Goal: Use online tool/utility: Utilize a website feature to perform a specific function

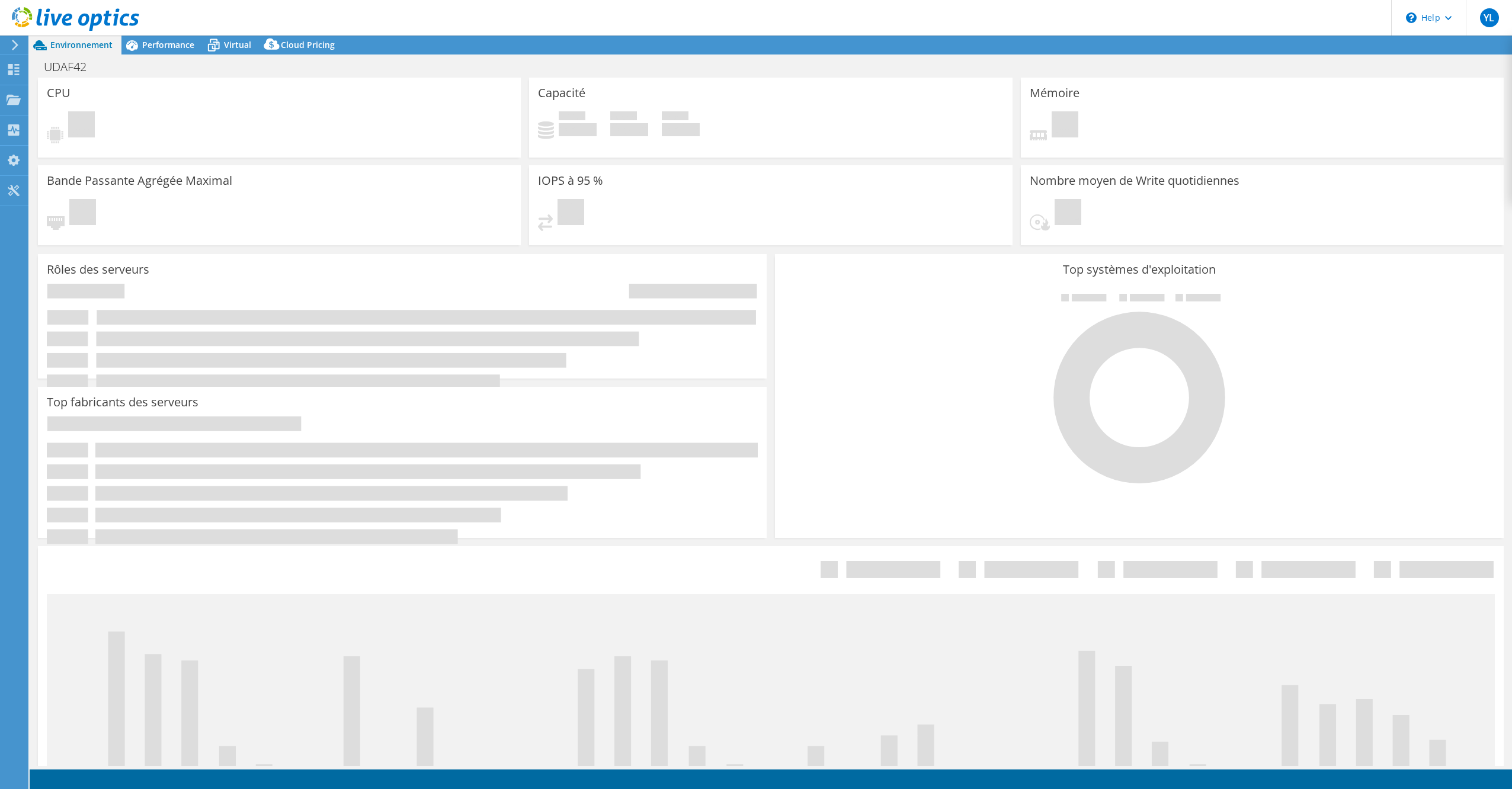
select select "USD"
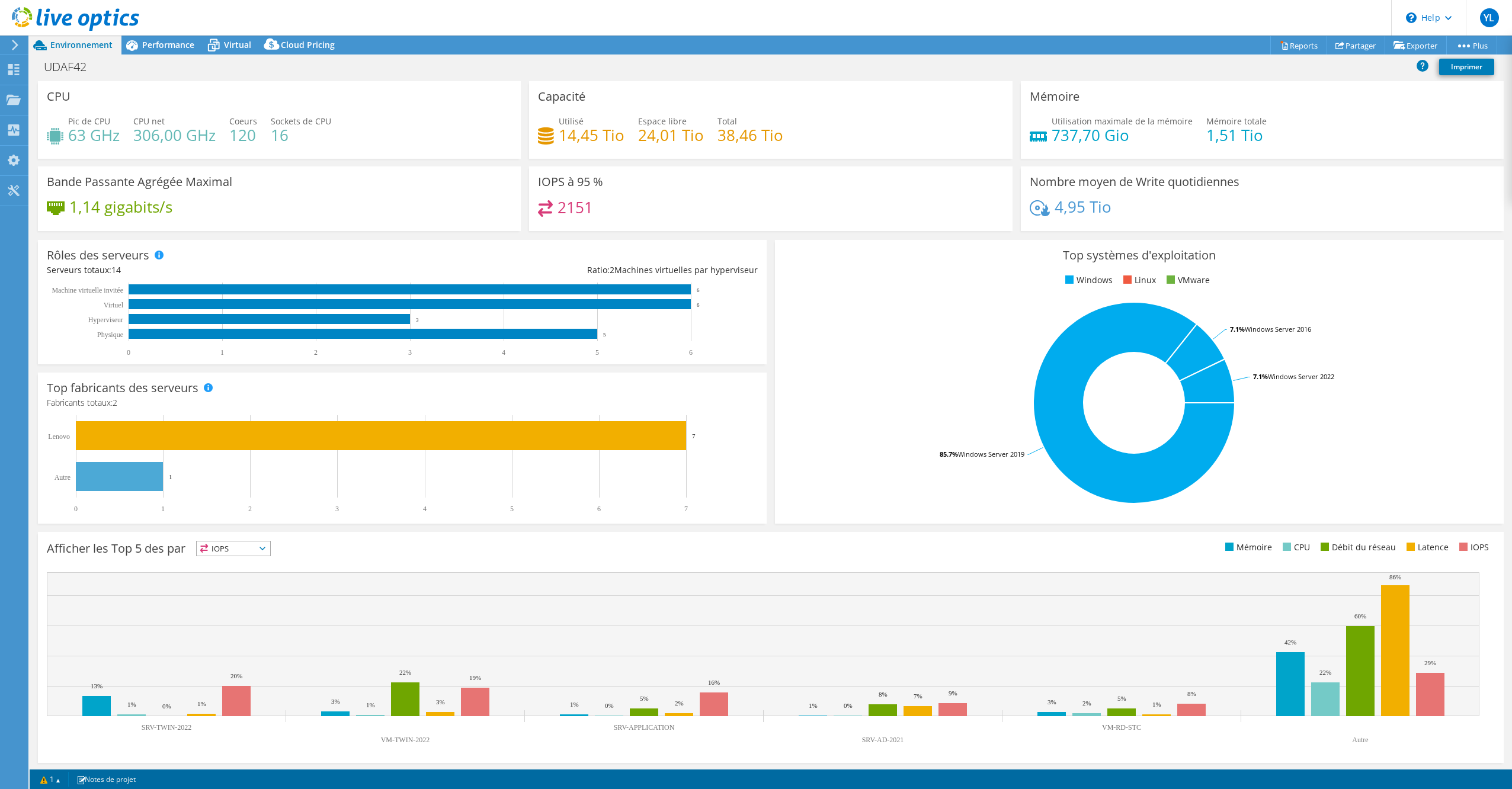
scroll to position [2, 0]
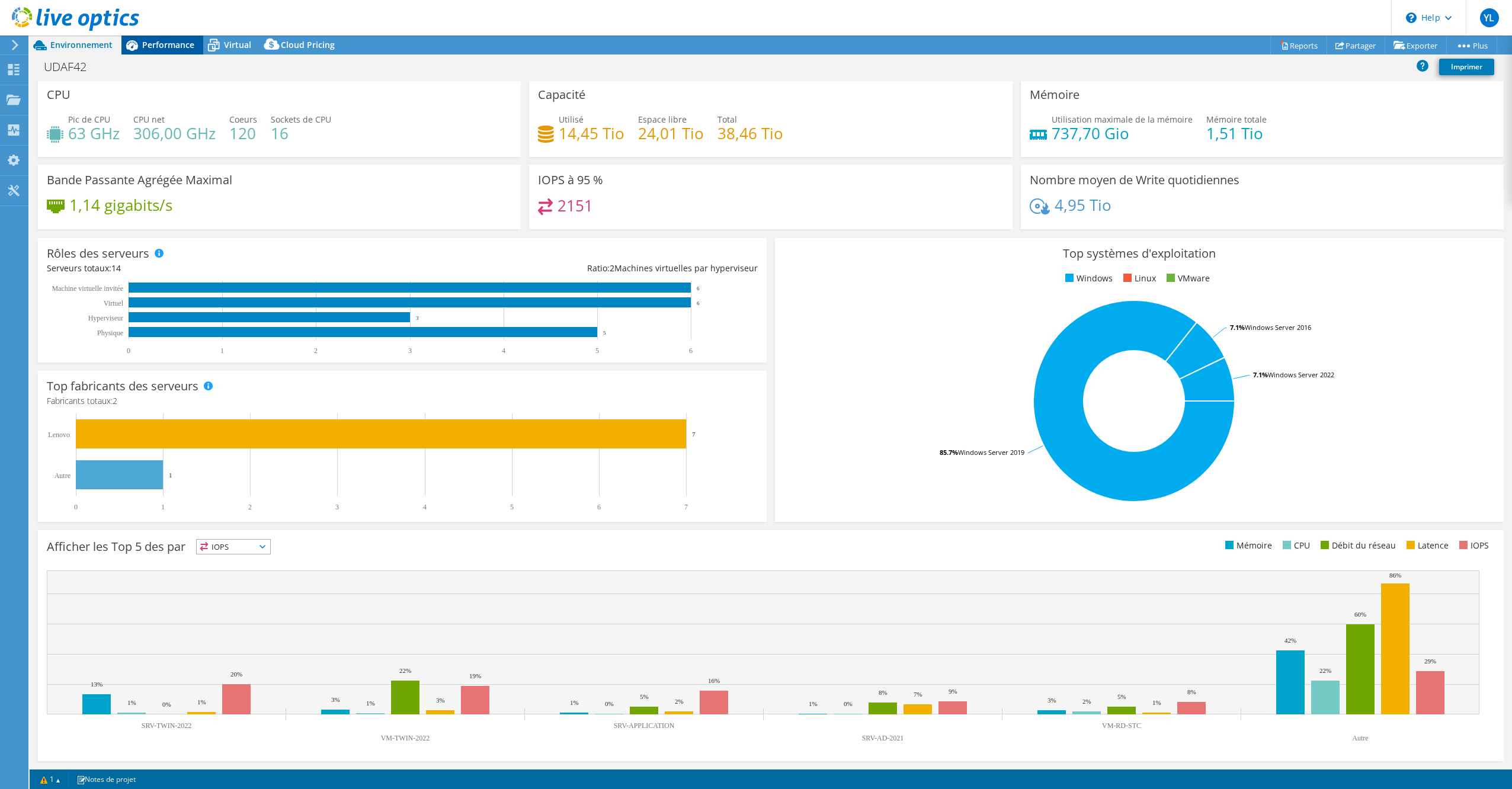
click at [159, 43] on span "Performance" at bounding box center [168, 44] width 52 height 11
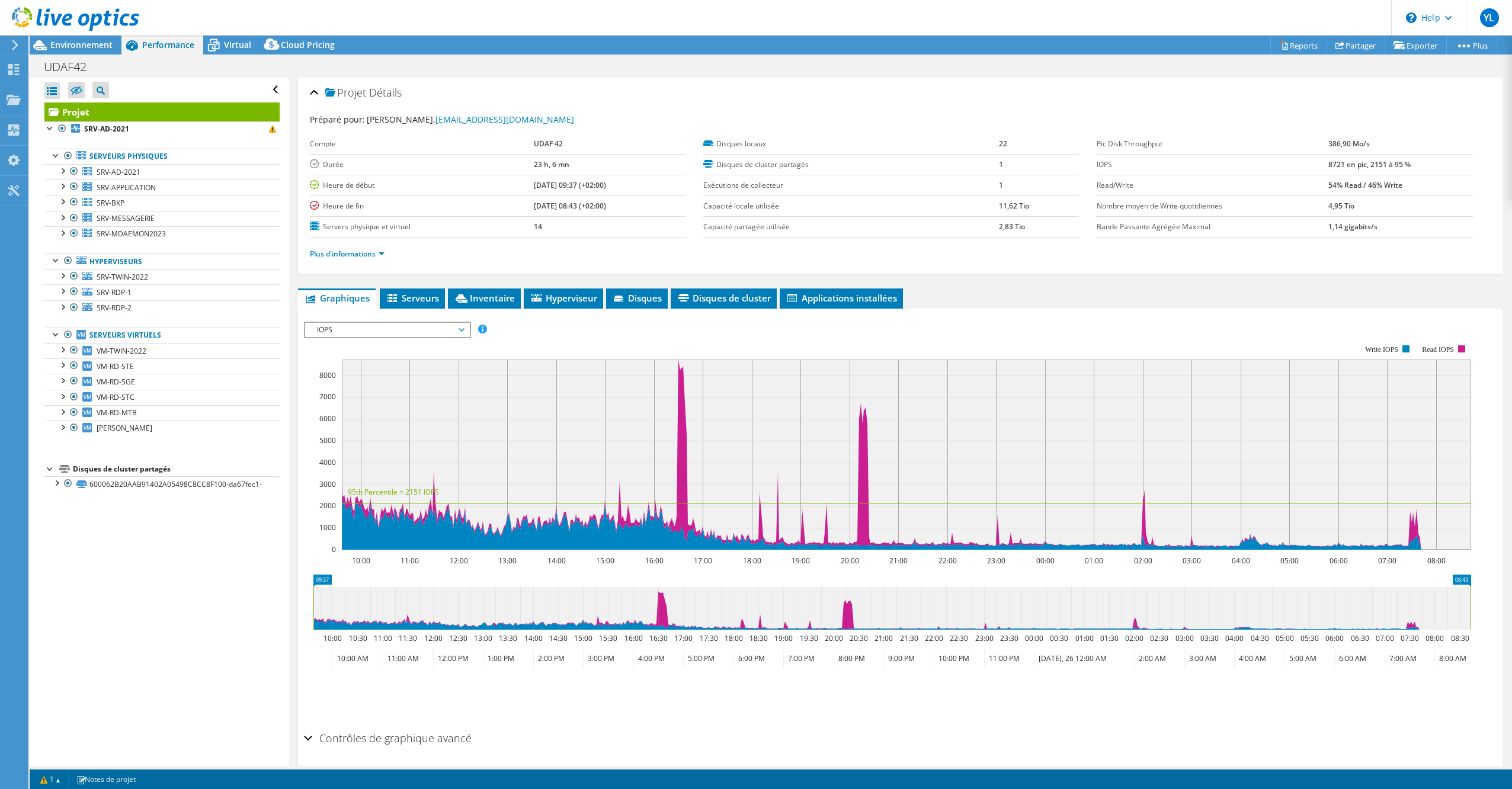
scroll to position [0, 0]
click at [414, 296] on span "Serveurs" at bounding box center [412, 298] width 53 height 12
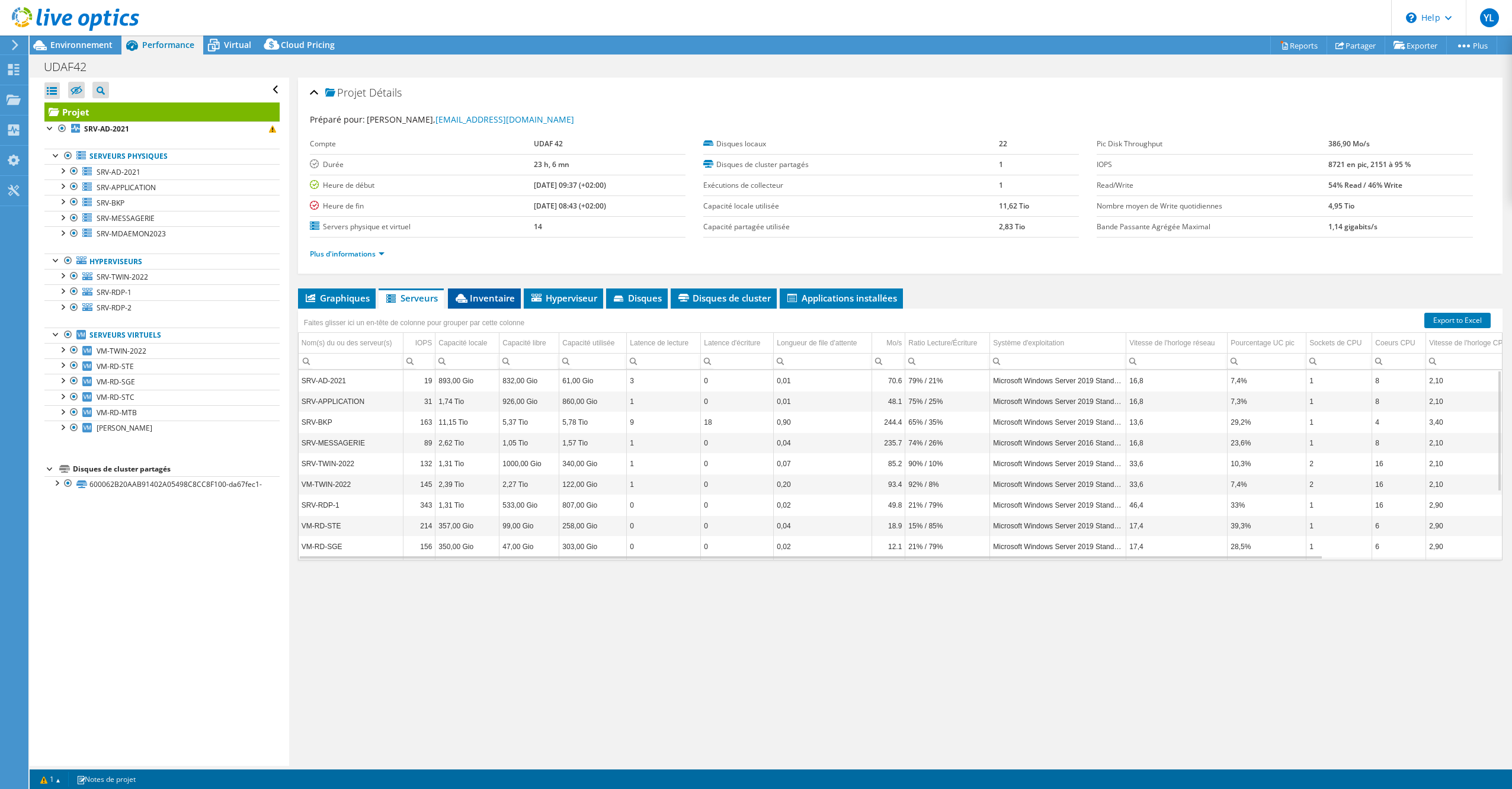
click at [489, 303] on span "Inventaire" at bounding box center [484, 298] width 61 height 12
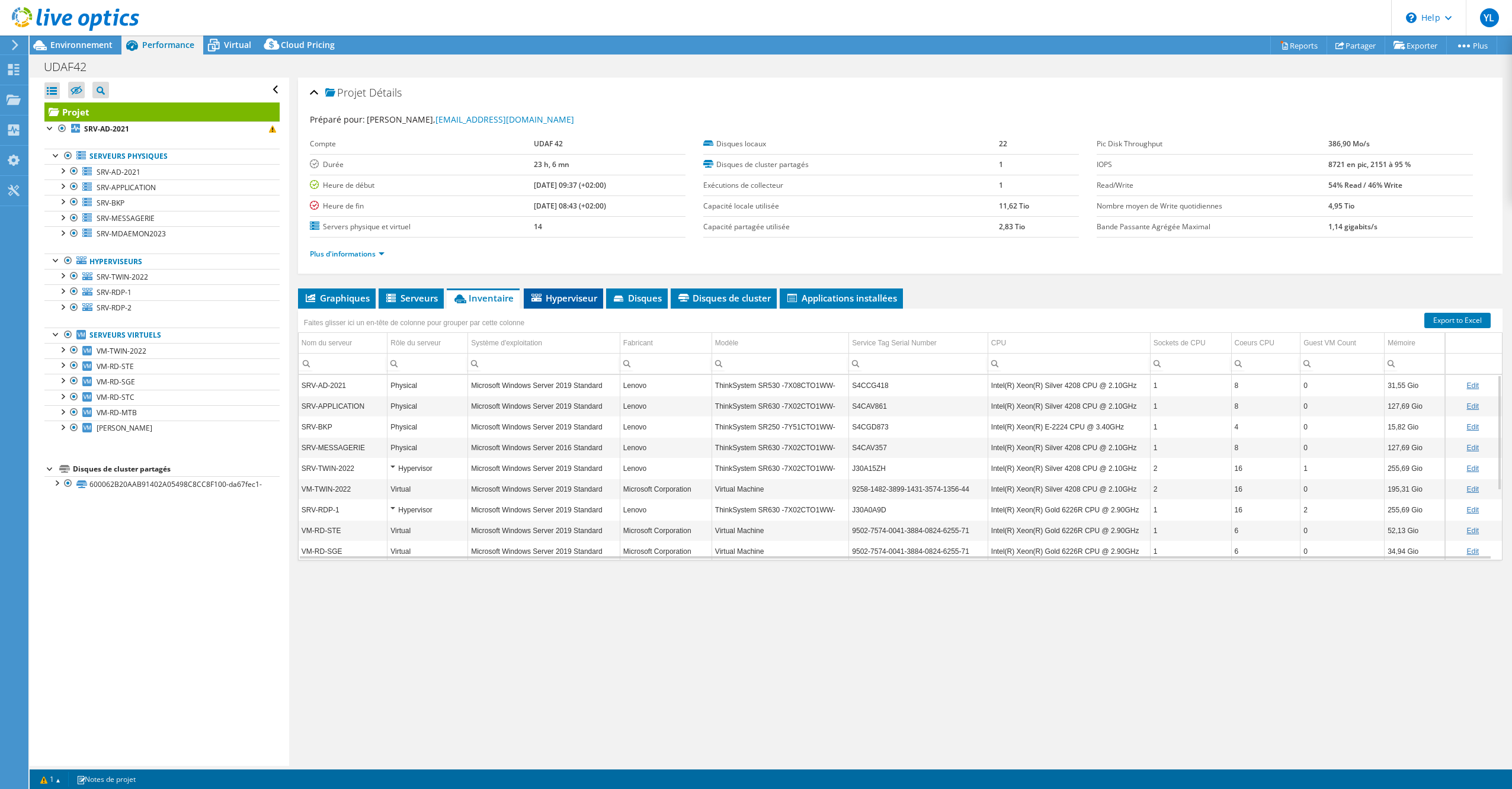
click at [557, 299] on span "Hyperviseur" at bounding box center [563, 298] width 67 height 12
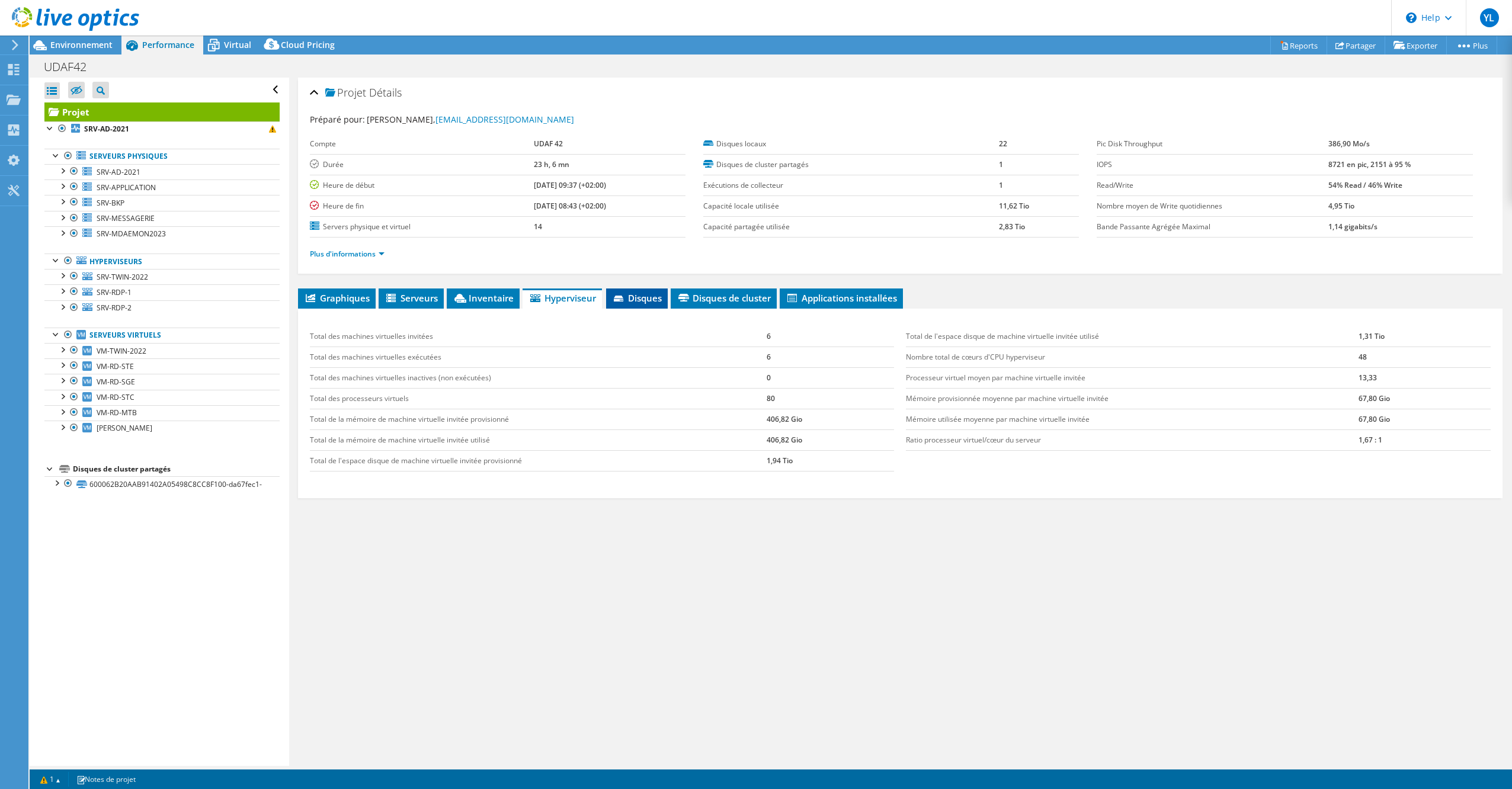
click at [625, 299] on icon at bounding box center [619, 299] width 12 height 8
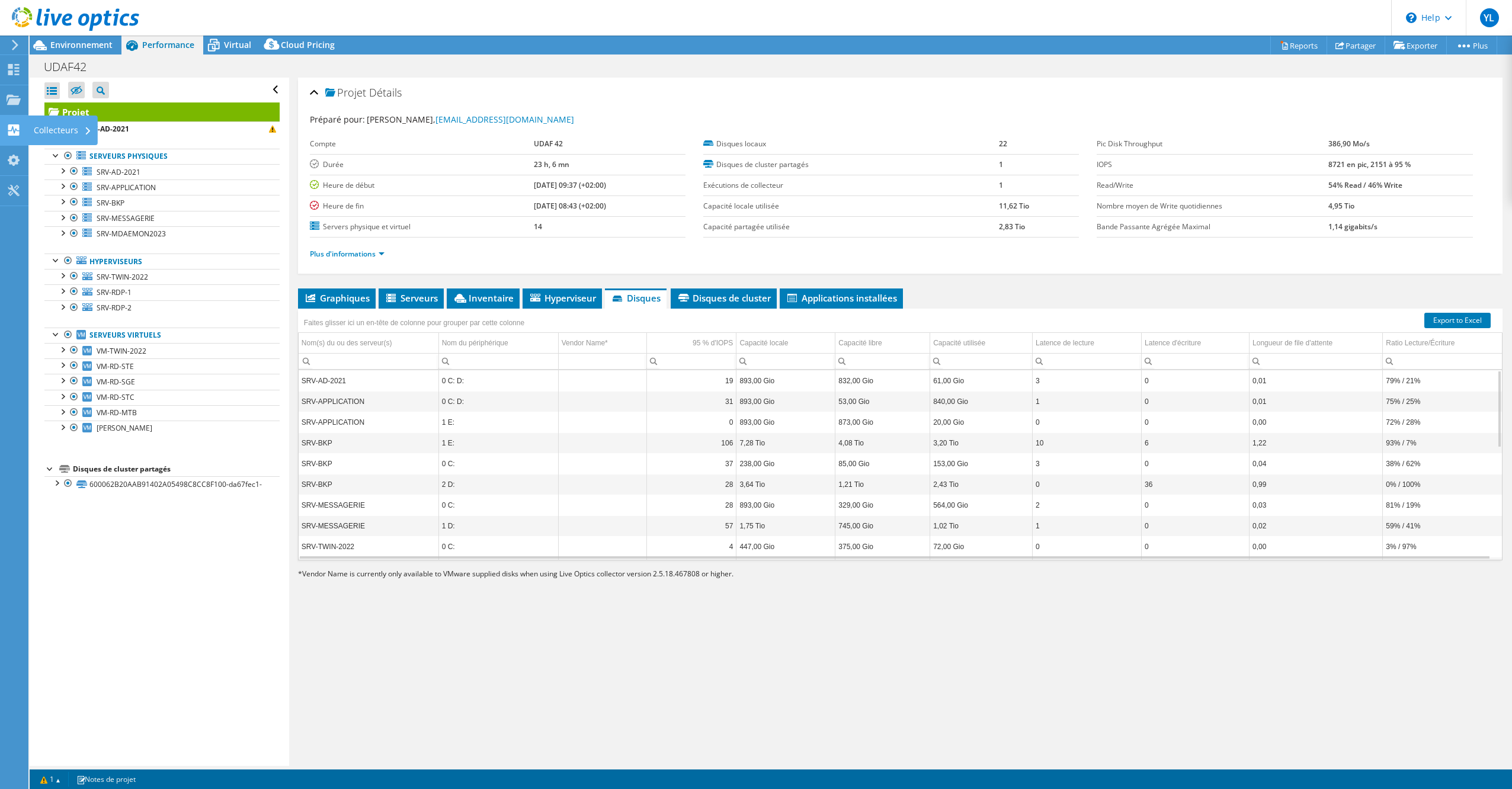
click at [17, 129] on use at bounding box center [14, 130] width 11 height 11
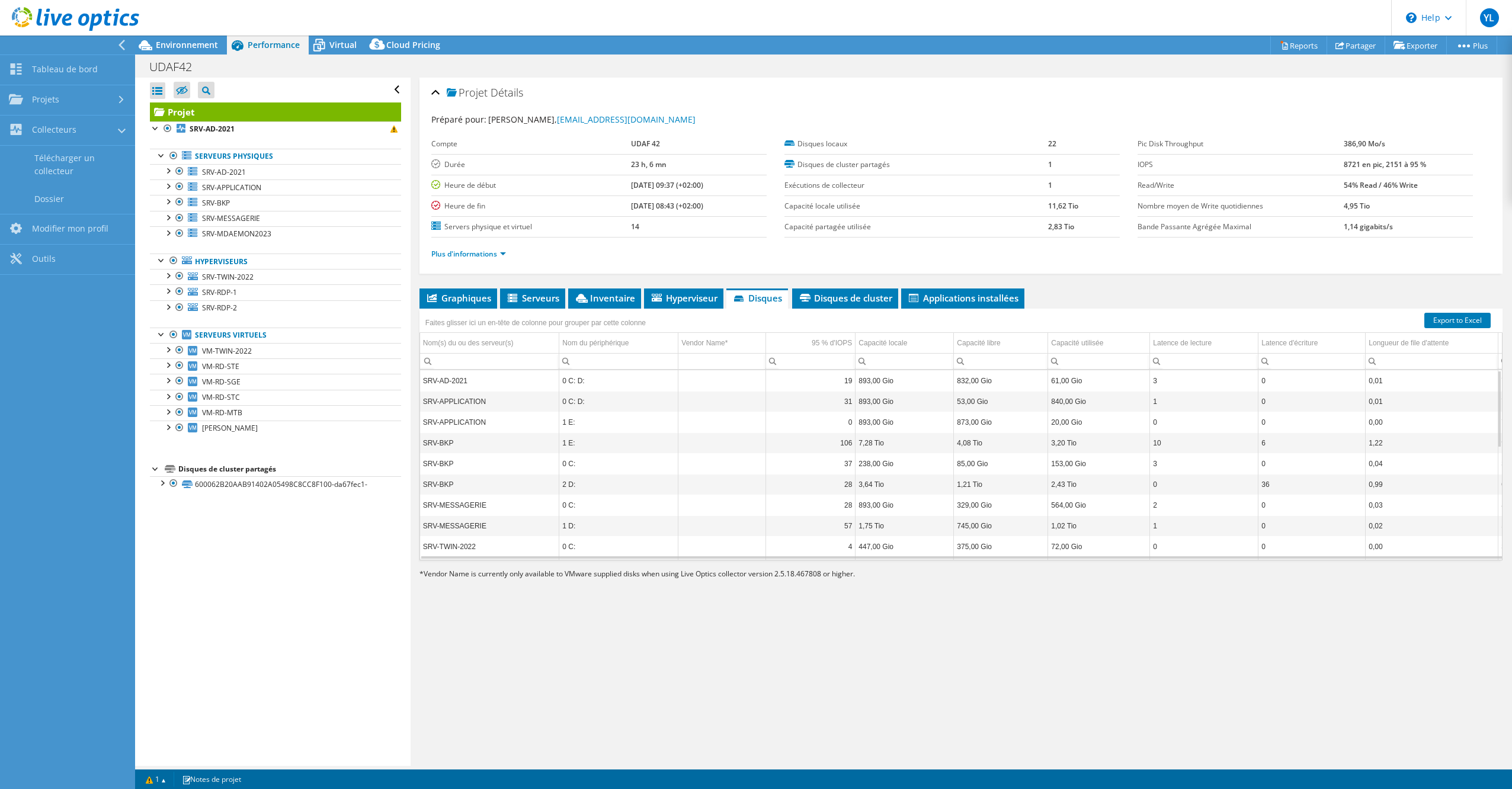
click at [267, 632] on div "Ouvrir tout Fermer tout Masquer les nœuds exclus Filtre de l'arborescence des p…" at bounding box center [272, 422] width 275 height 689
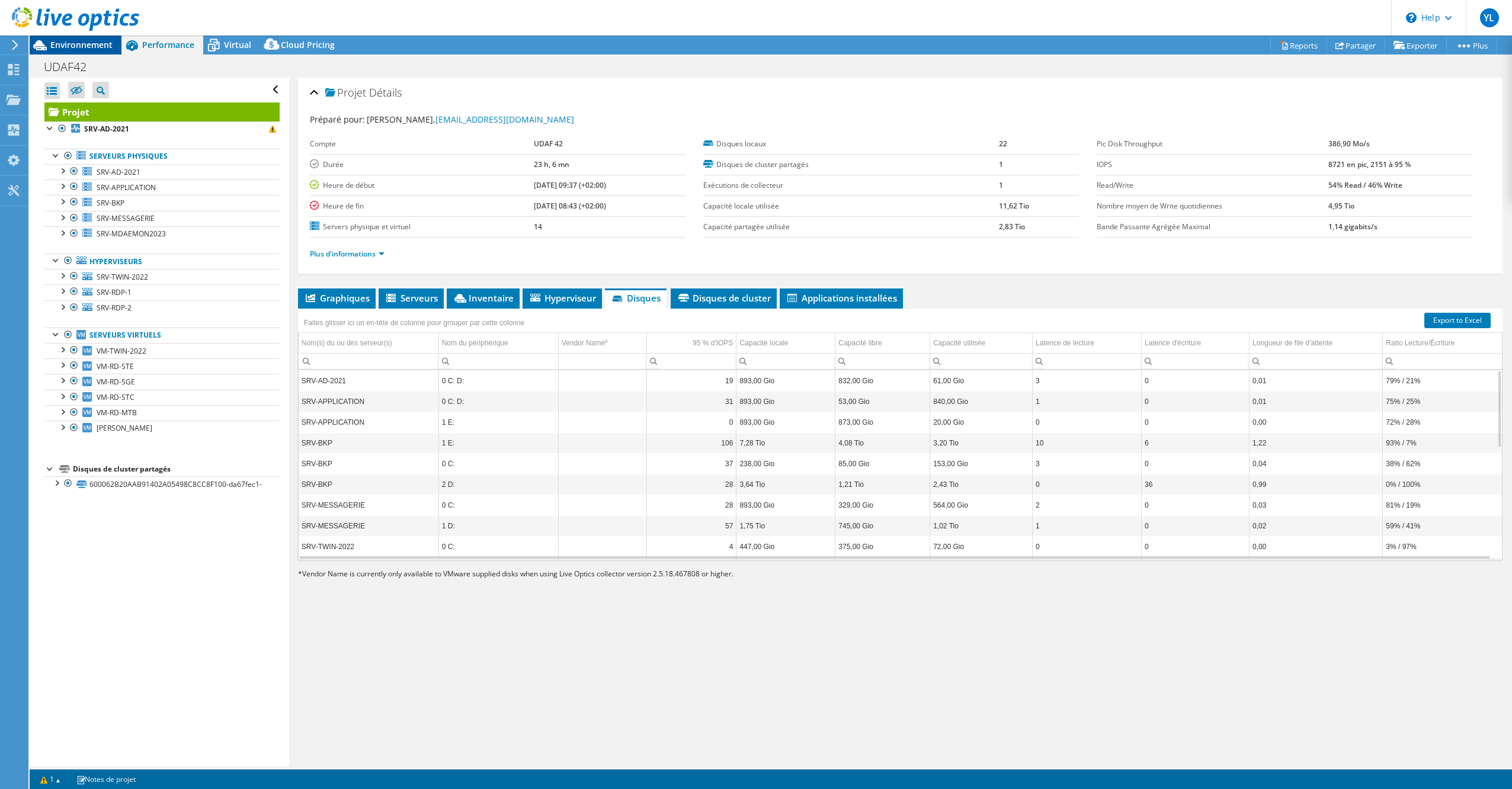
click at [81, 43] on span "Environnement" at bounding box center [82, 44] width 62 height 11
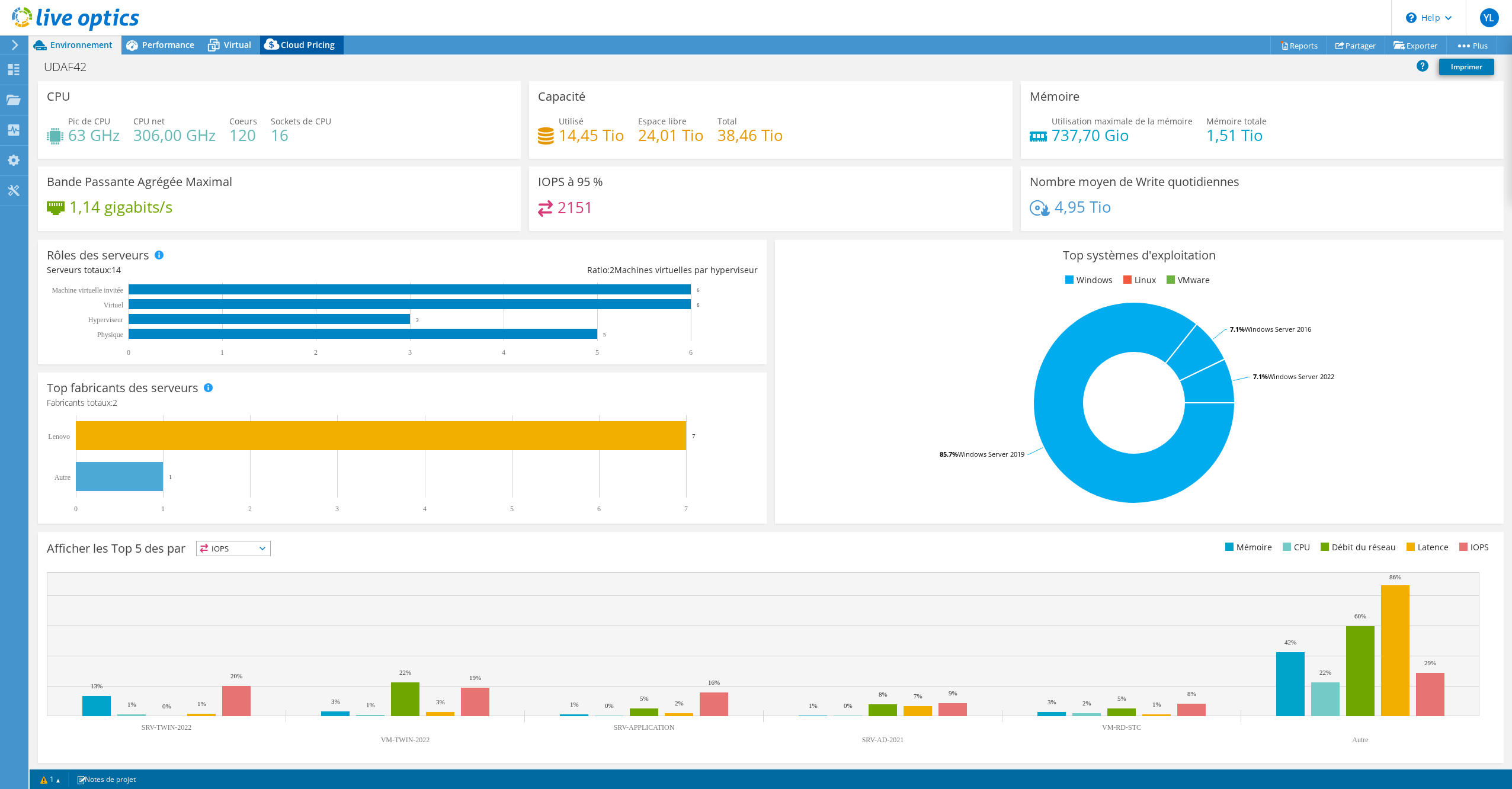
click at [310, 43] on span "Cloud Pricing" at bounding box center [308, 44] width 54 height 11
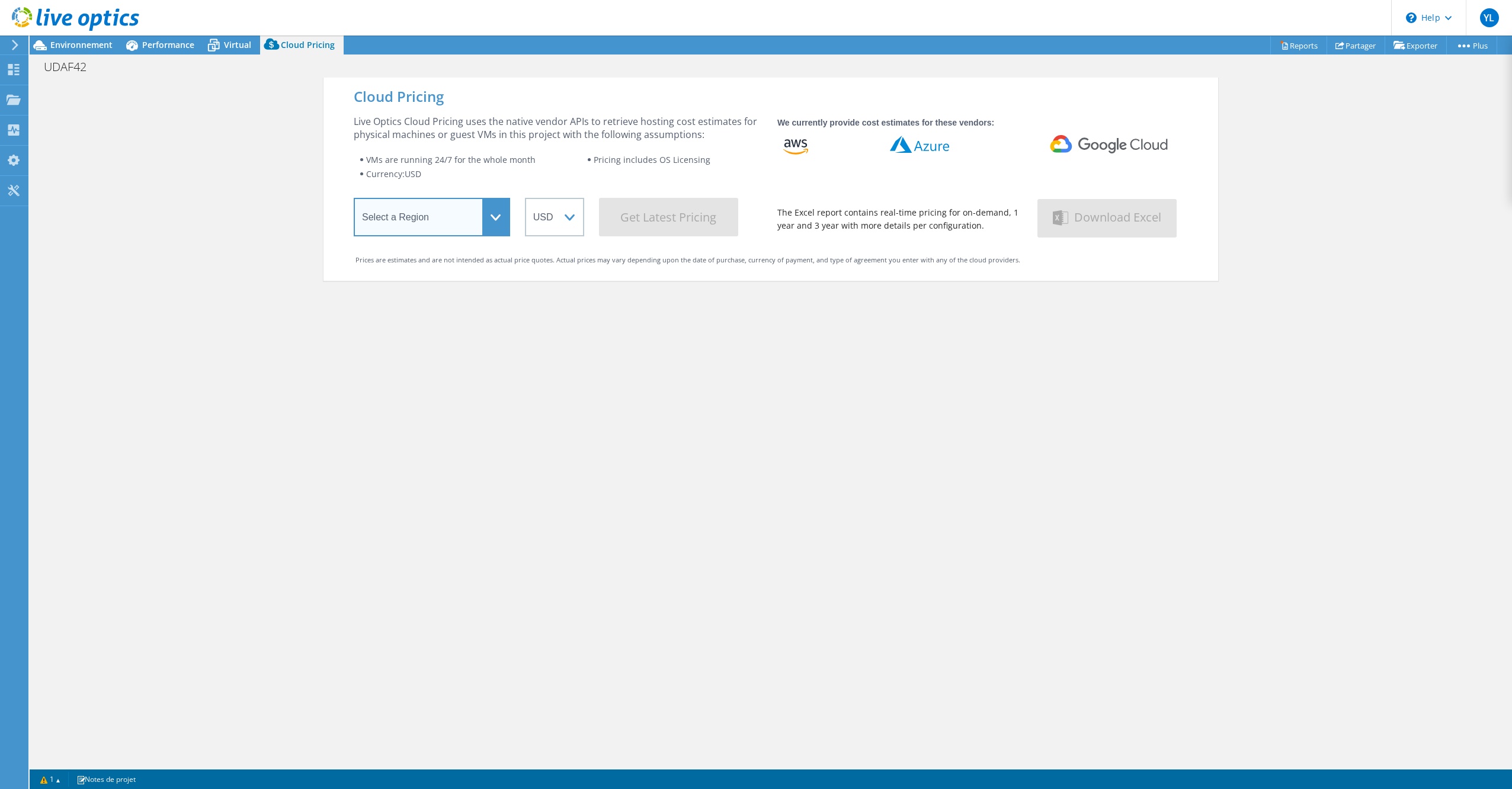
click at [431, 216] on select "Select a Region [GEOGRAPHIC_DATA] ([GEOGRAPHIC_DATA]) [GEOGRAPHIC_DATA] ([GEOGR…" at bounding box center [432, 218] width 157 height 39
select select "EULondon"
click at [353, 200] on select "Select a Region [GEOGRAPHIC_DATA] ([GEOGRAPHIC_DATA]) [GEOGRAPHIC_DATA] ([GEOGR…" at bounding box center [432, 218] width 157 height 39
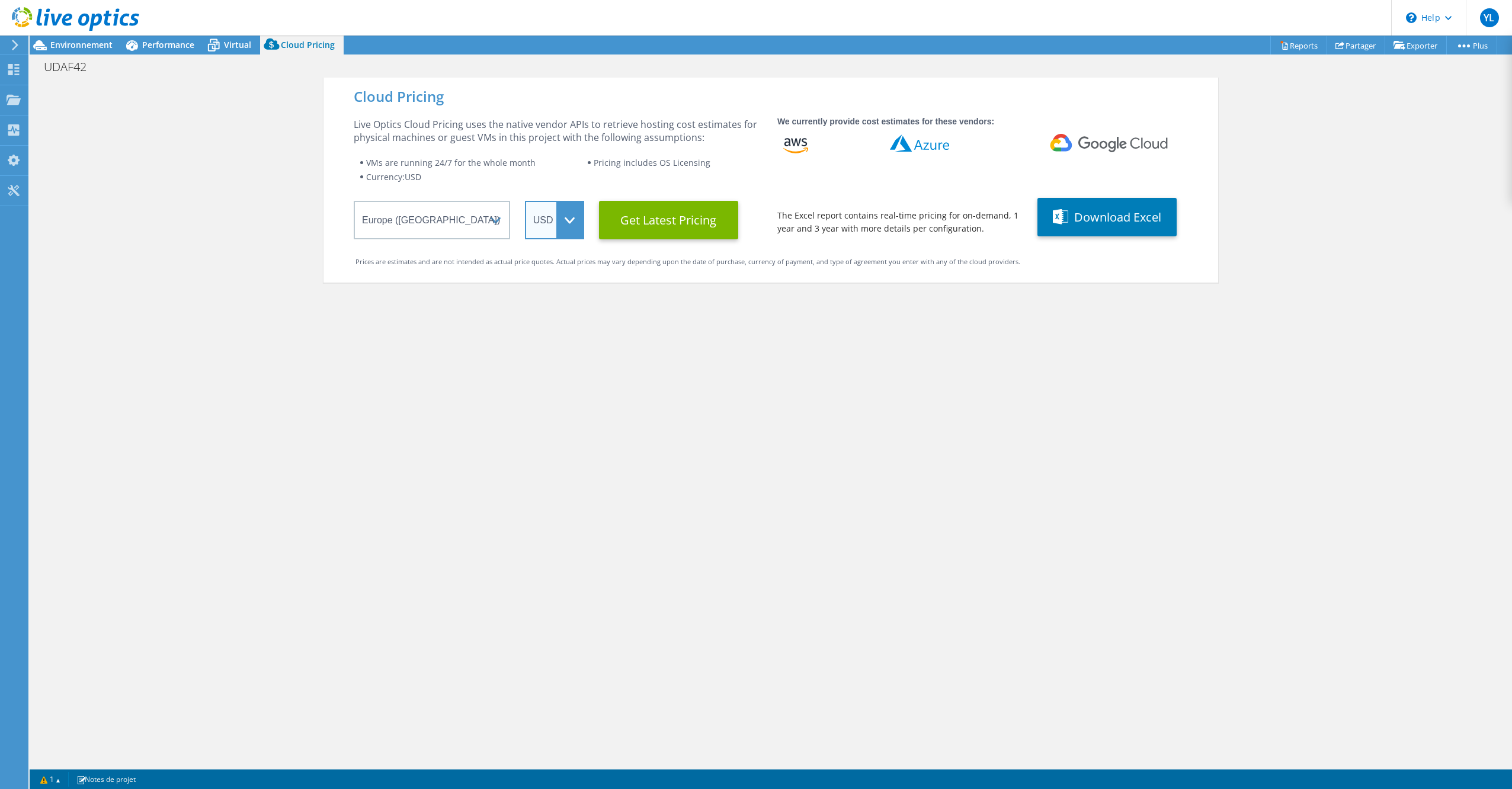
click at [559, 227] on select "ARS AUD BRL CAD CHF CLP CNY DKK EUR GBP HKD HUF INR JPY MXN MYR NOK NZD PEN SEK…" at bounding box center [555, 220] width 60 height 39
click at [525, 201] on select "ARS AUD BRL CAD CHF CLP CNY DKK EUR GBP HKD HUF INR JPY MXN MYR NOK NZD PEN SEK…" at bounding box center [555, 220] width 60 height 39
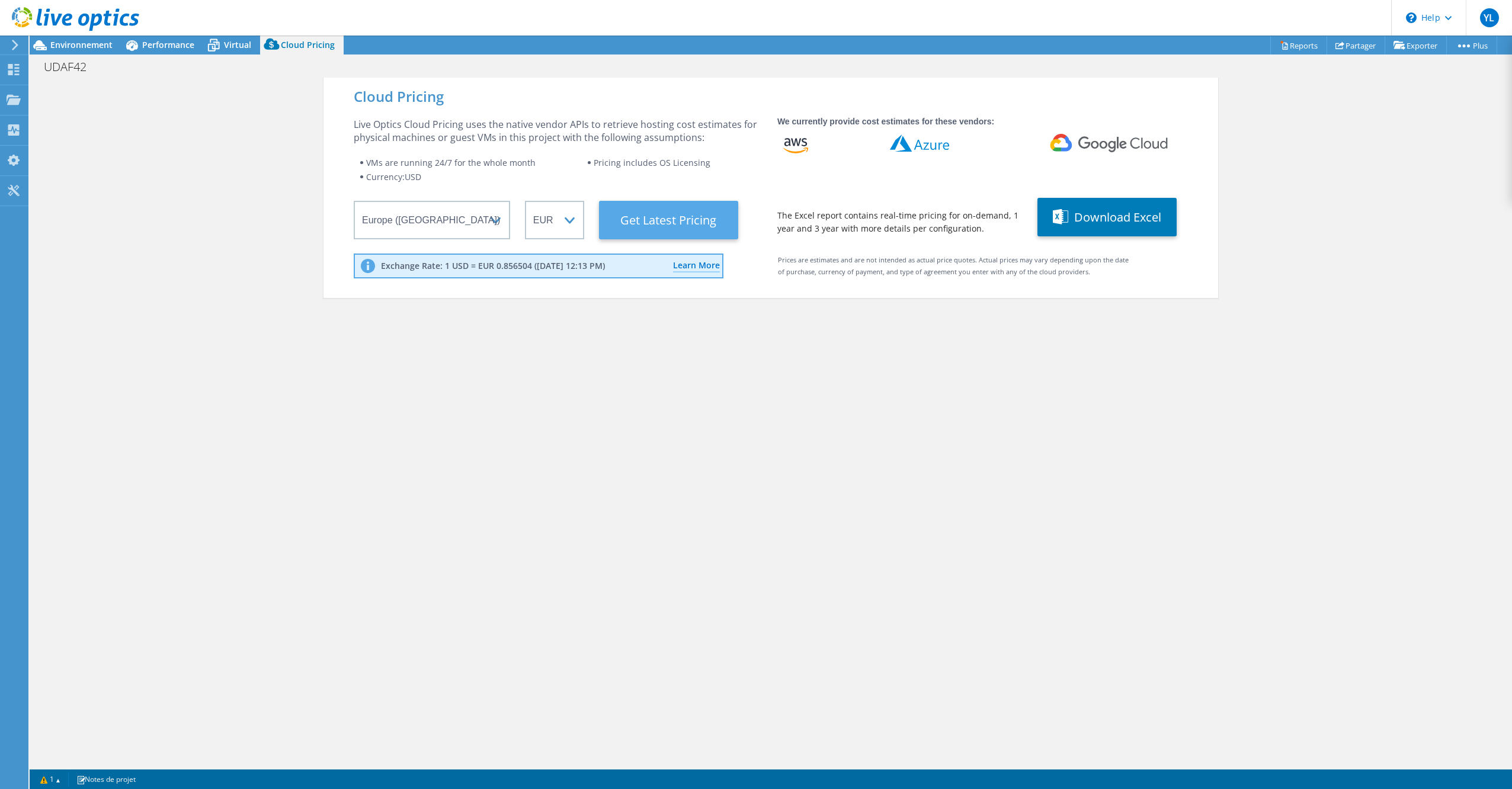
click at [673, 215] on Latest "Get Latest Pricing" at bounding box center [668, 220] width 139 height 39
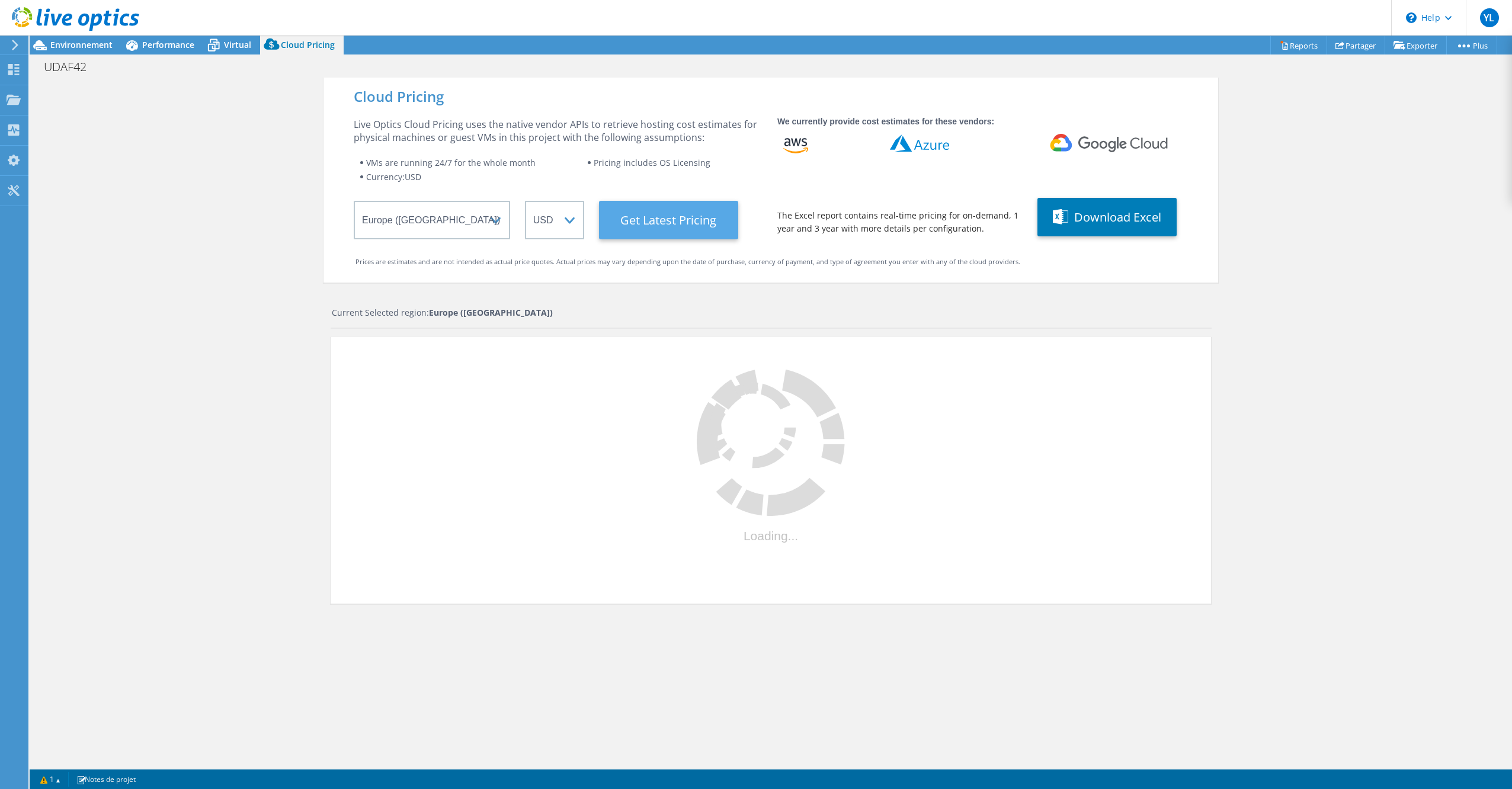
select select "EUR"
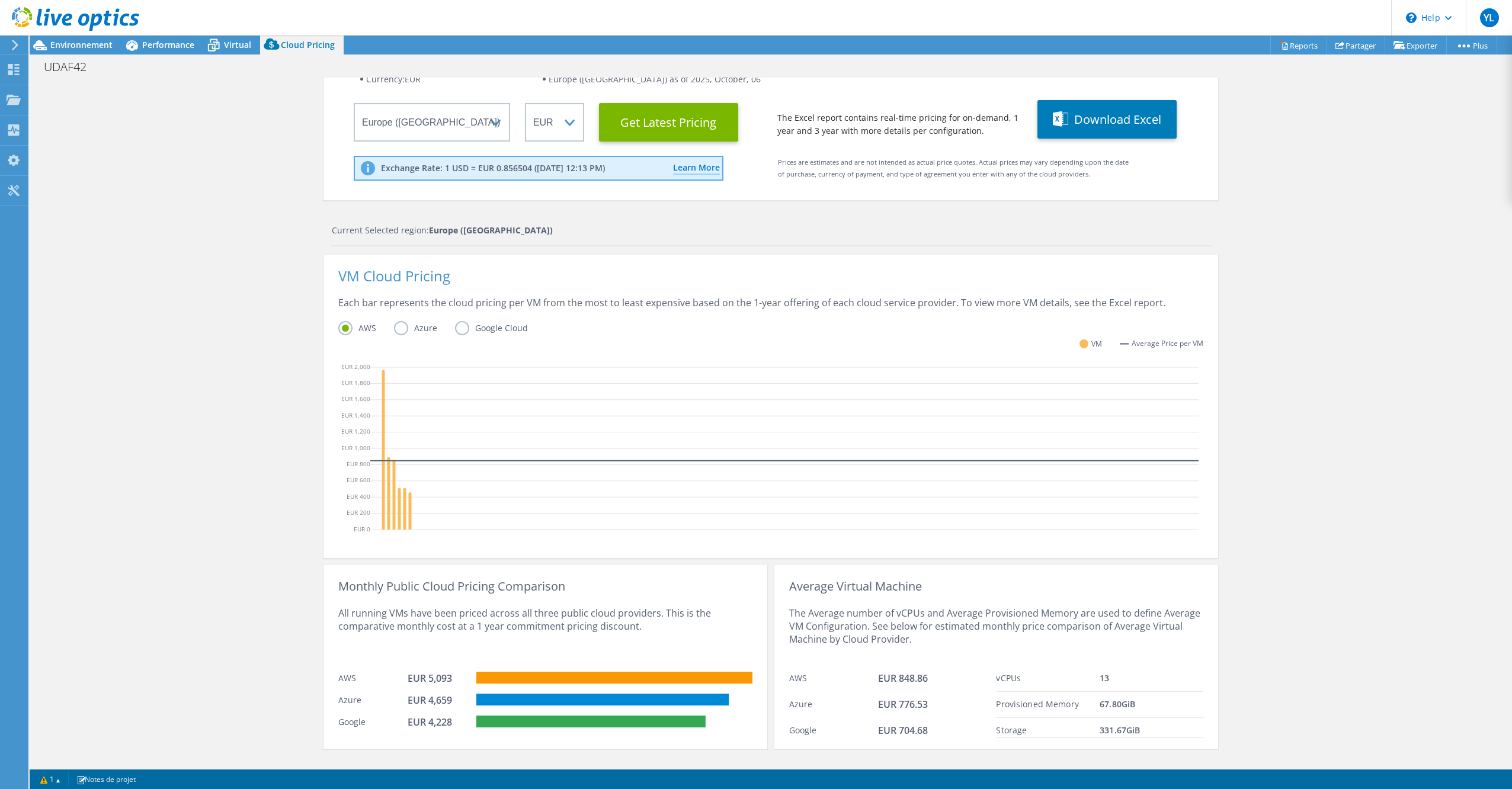
scroll to position [118, 0]
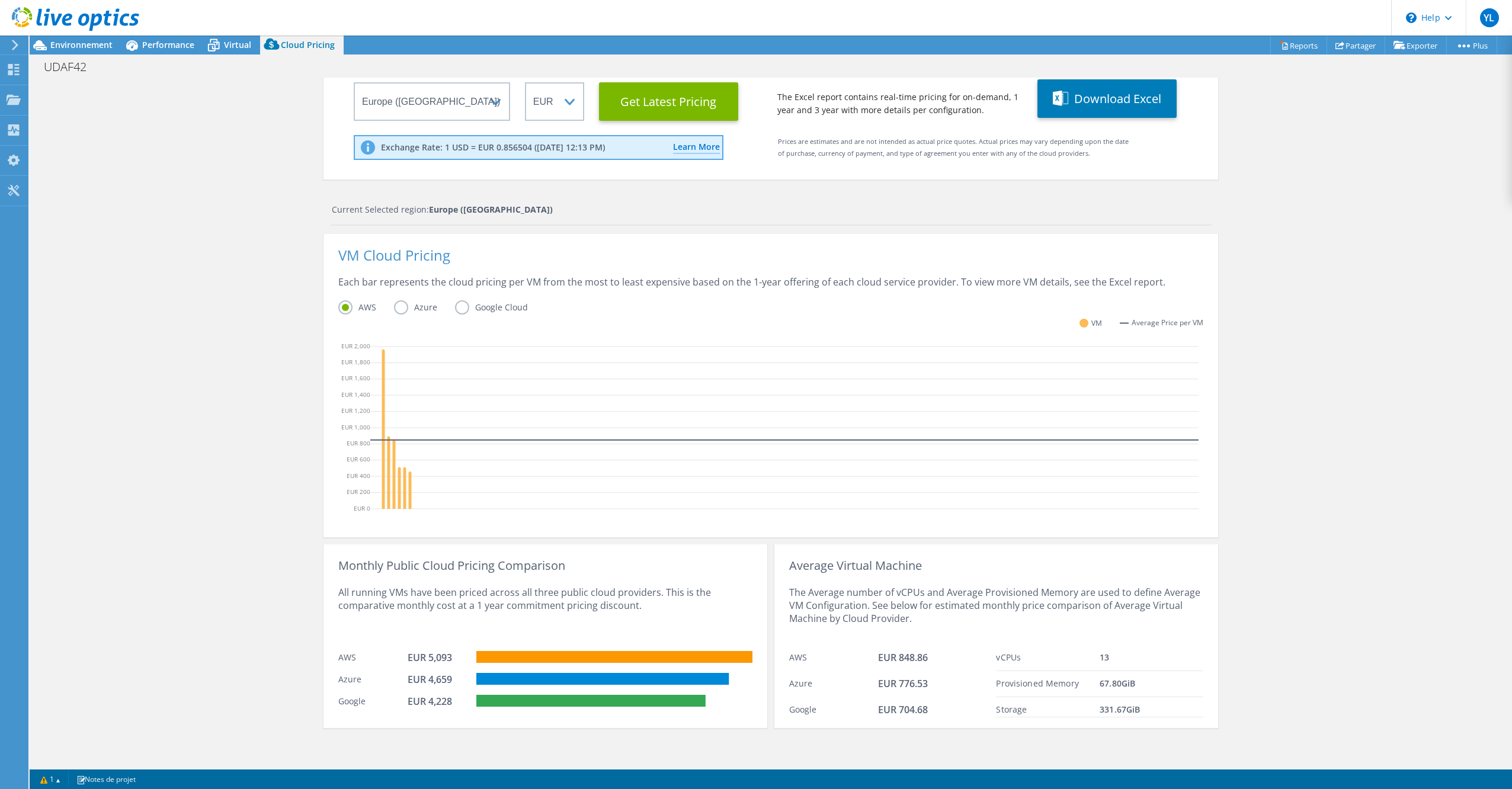
click at [12, 44] on icon at bounding box center [15, 44] width 9 height 10
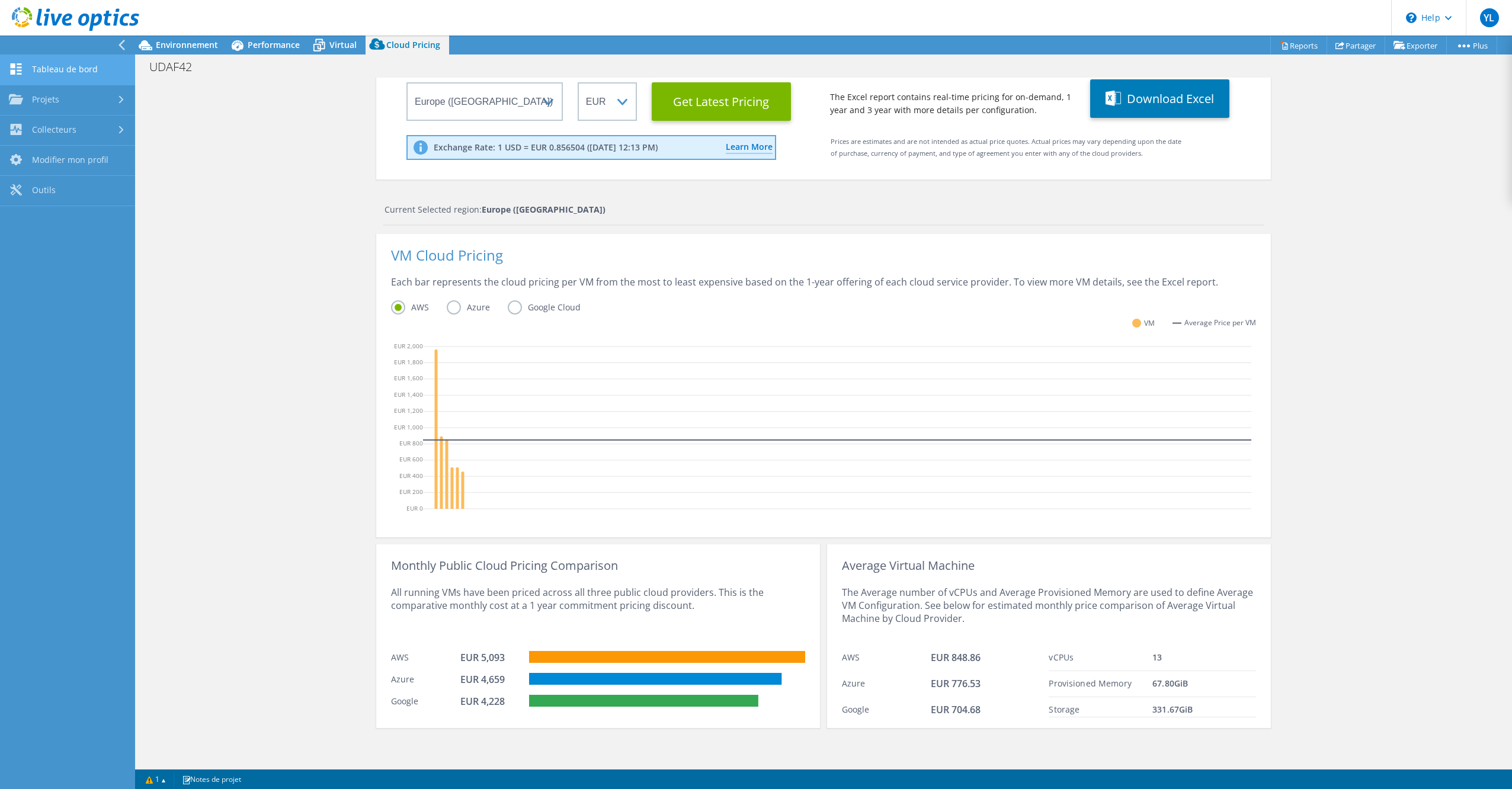
click at [46, 61] on link "Tableau de bord" at bounding box center [67, 71] width 135 height 30
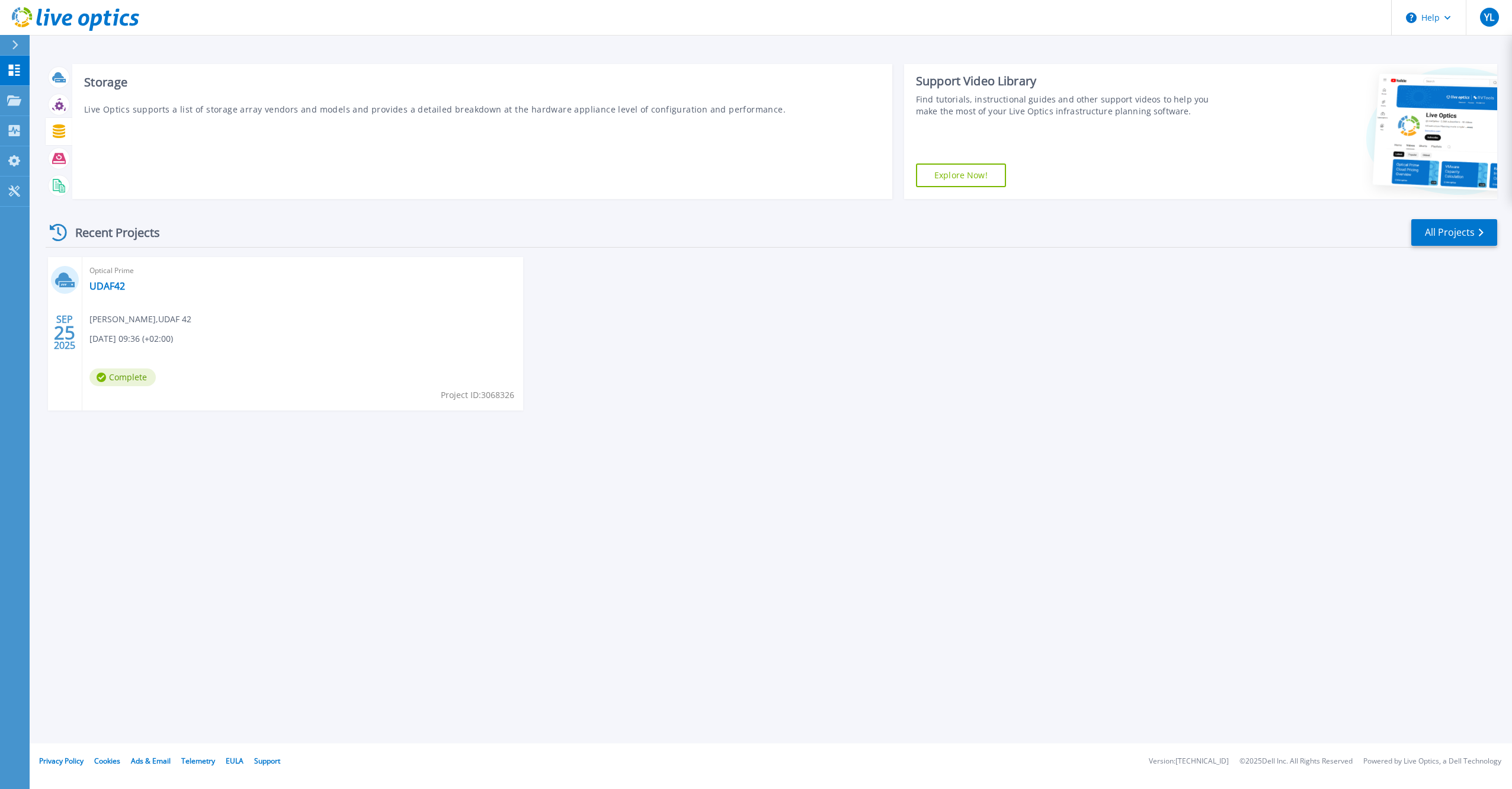
click at [60, 123] on div at bounding box center [59, 131] width 21 height 21
click at [108, 285] on link "UDAF42" at bounding box center [107, 285] width 35 height 12
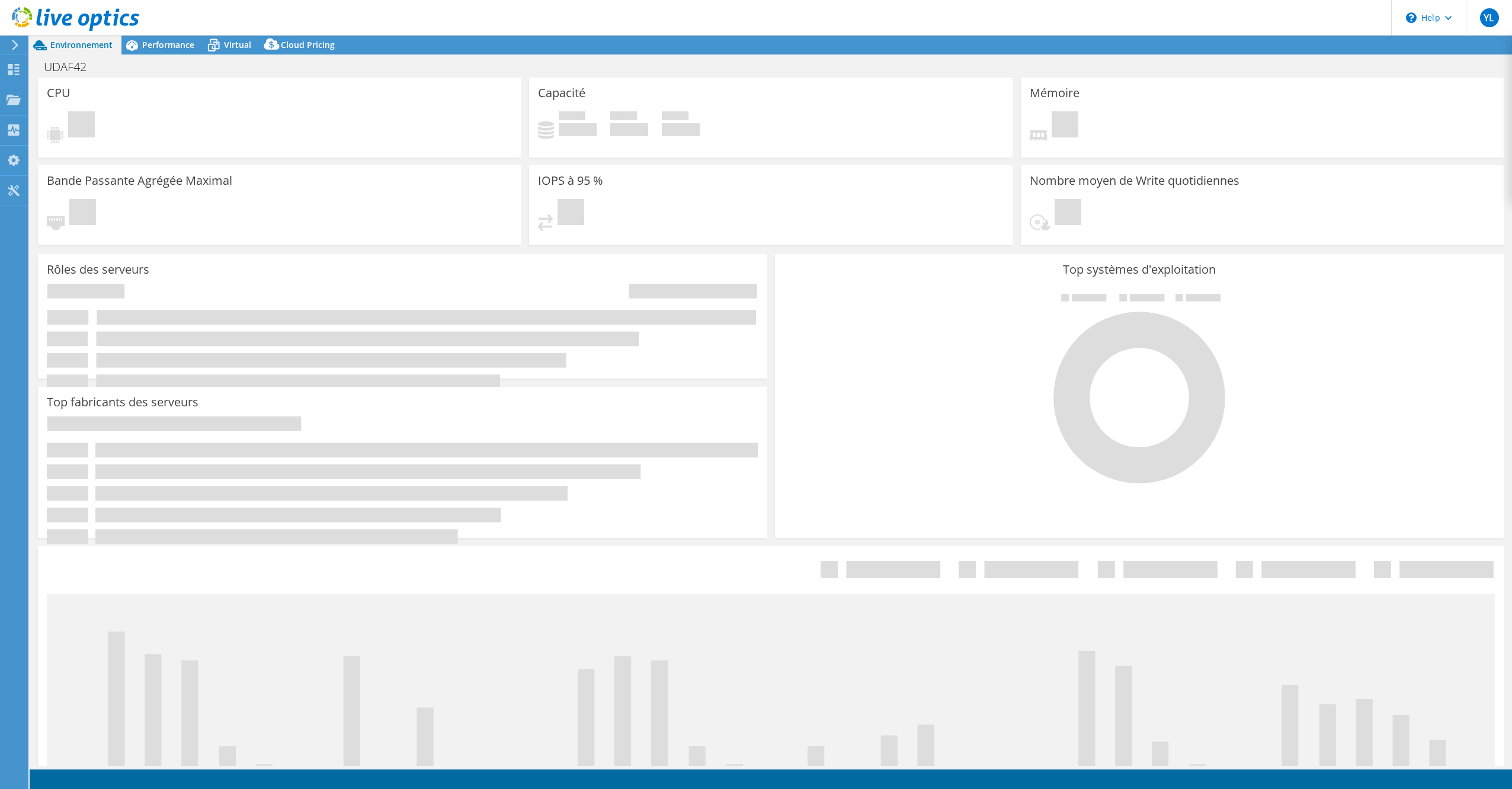
select select "EULondon"
select select "EUR"
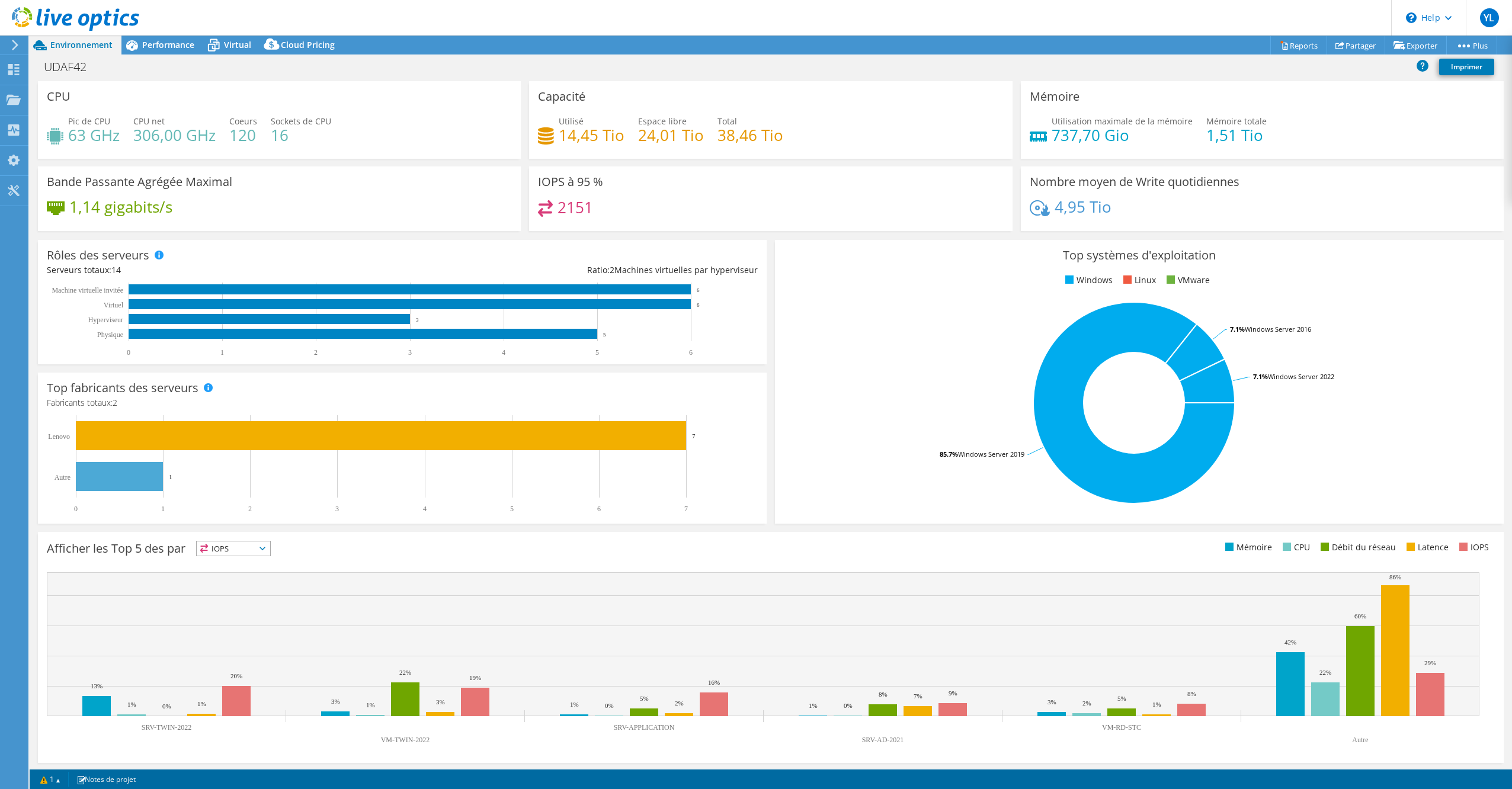
scroll to position [2, 0]
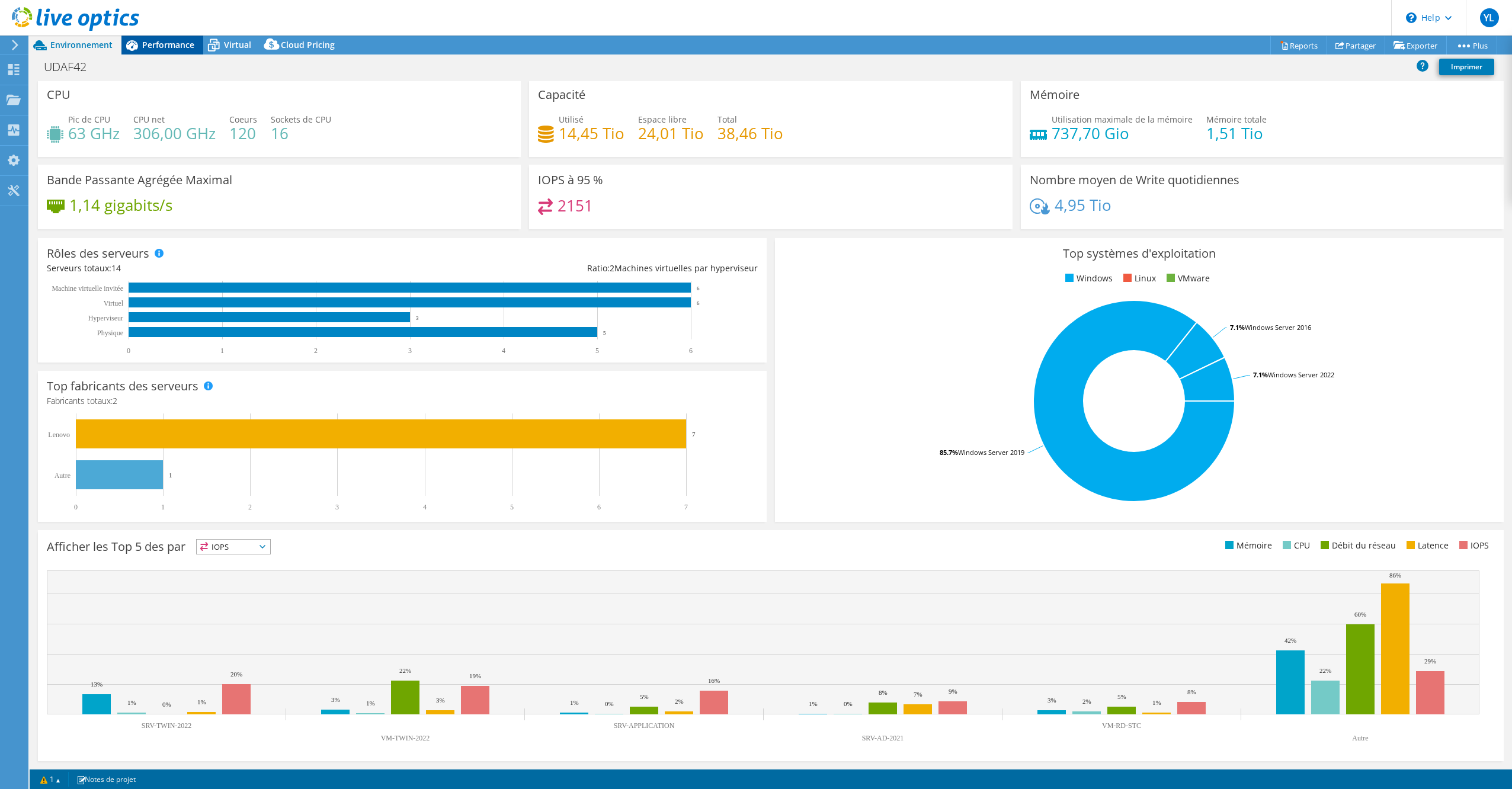
drag, startPoint x: 168, startPoint y: 46, endPoint x: 197, endPoint y: 48, distance: 29.1
click at [168, 46] on span "Performance" at bounding box center [168, 44] width 52 height 11
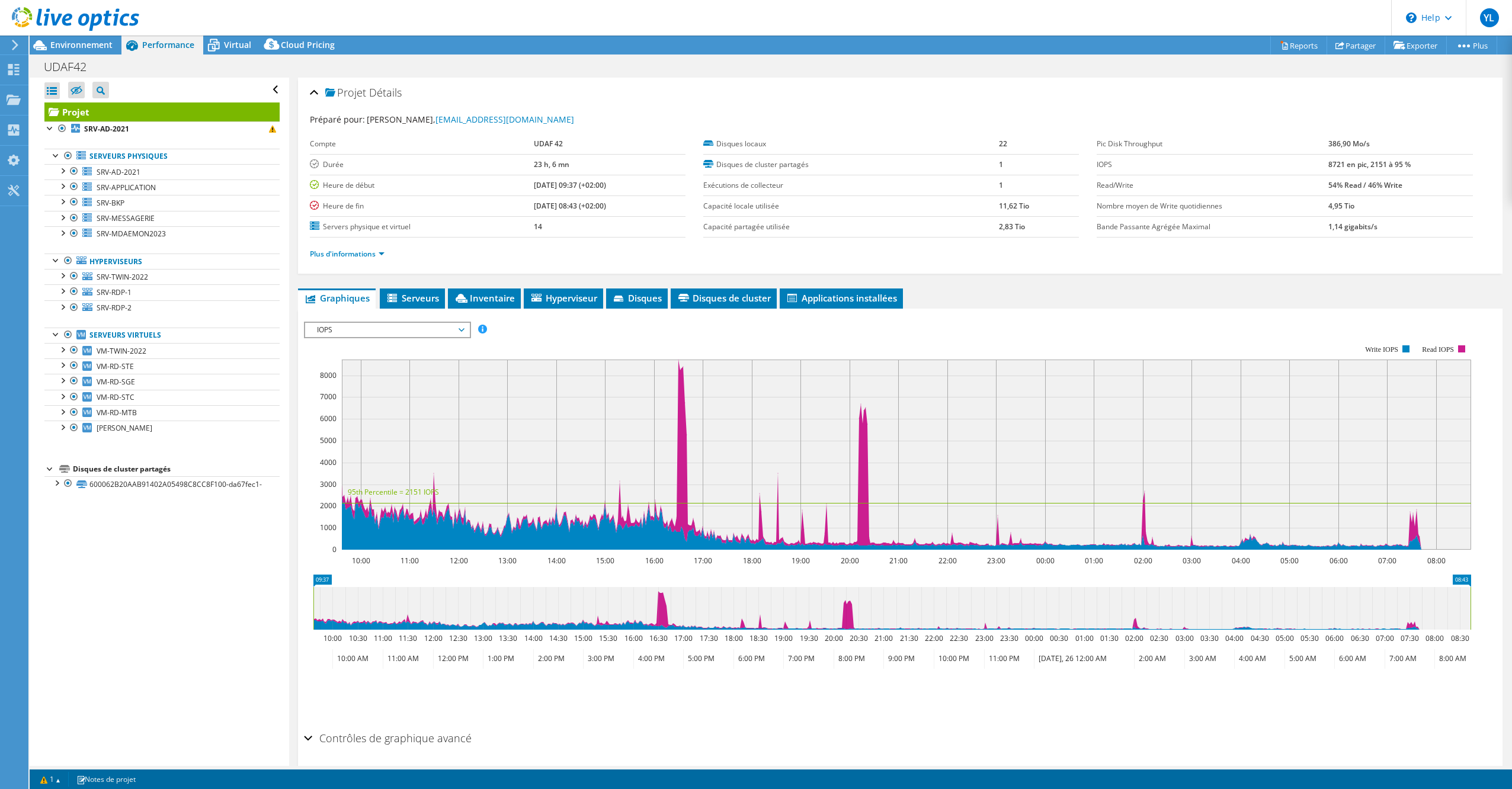
scroll to position [42, 0]
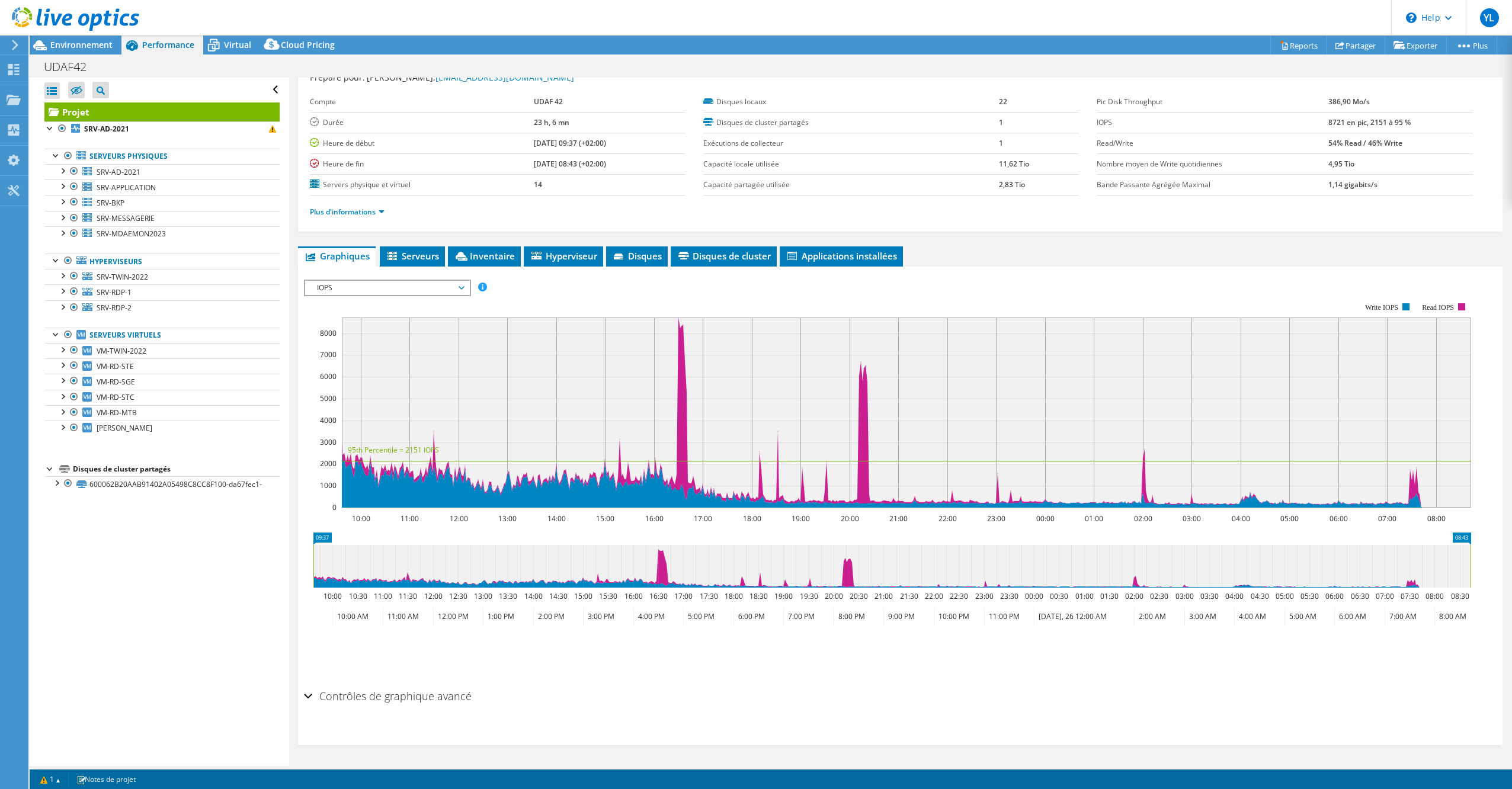
click at [384, 288] on span "IOPS" at bounding box center [387, 287] width 152 height 15
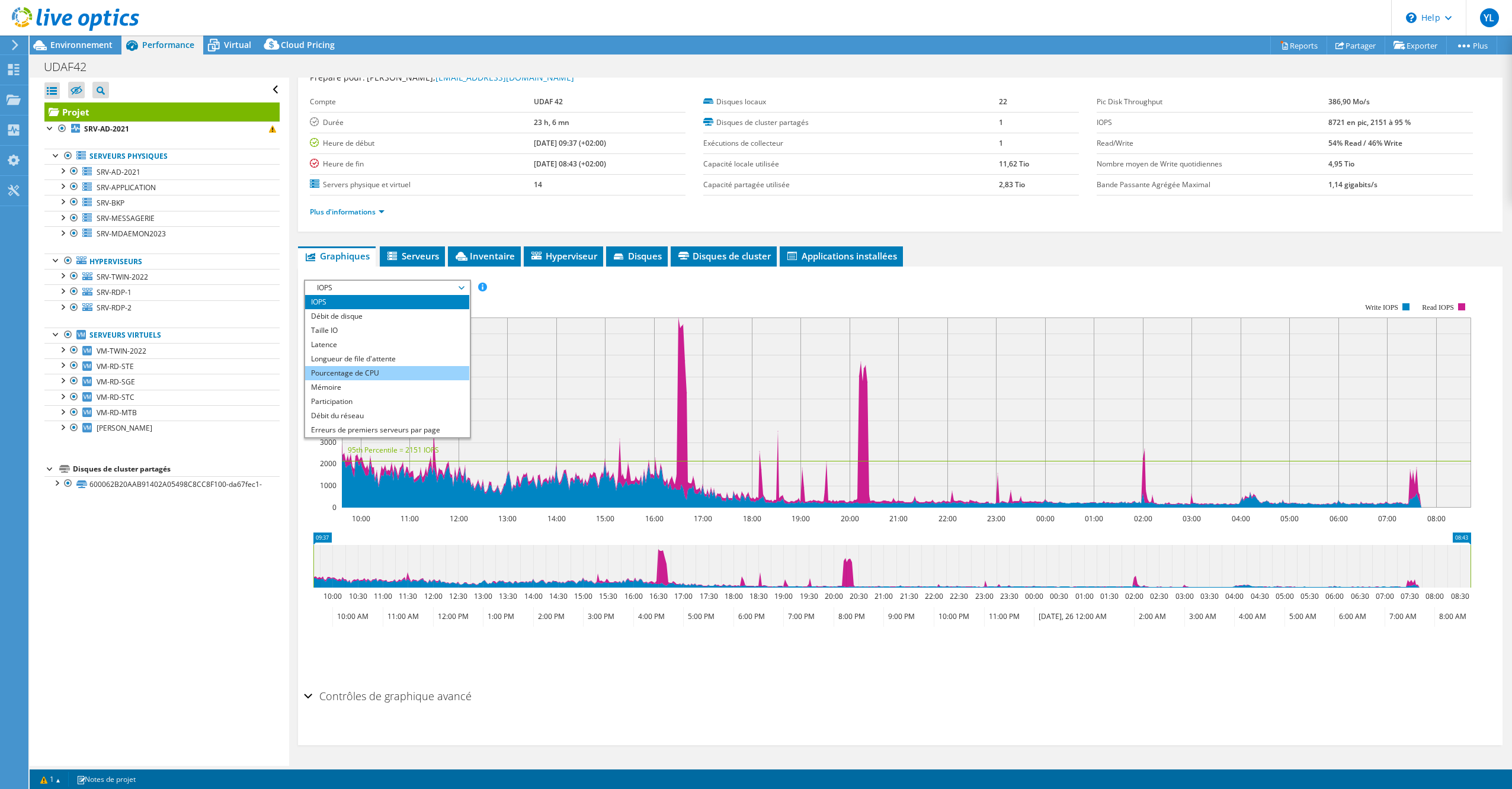
scroll to position [43, 0]
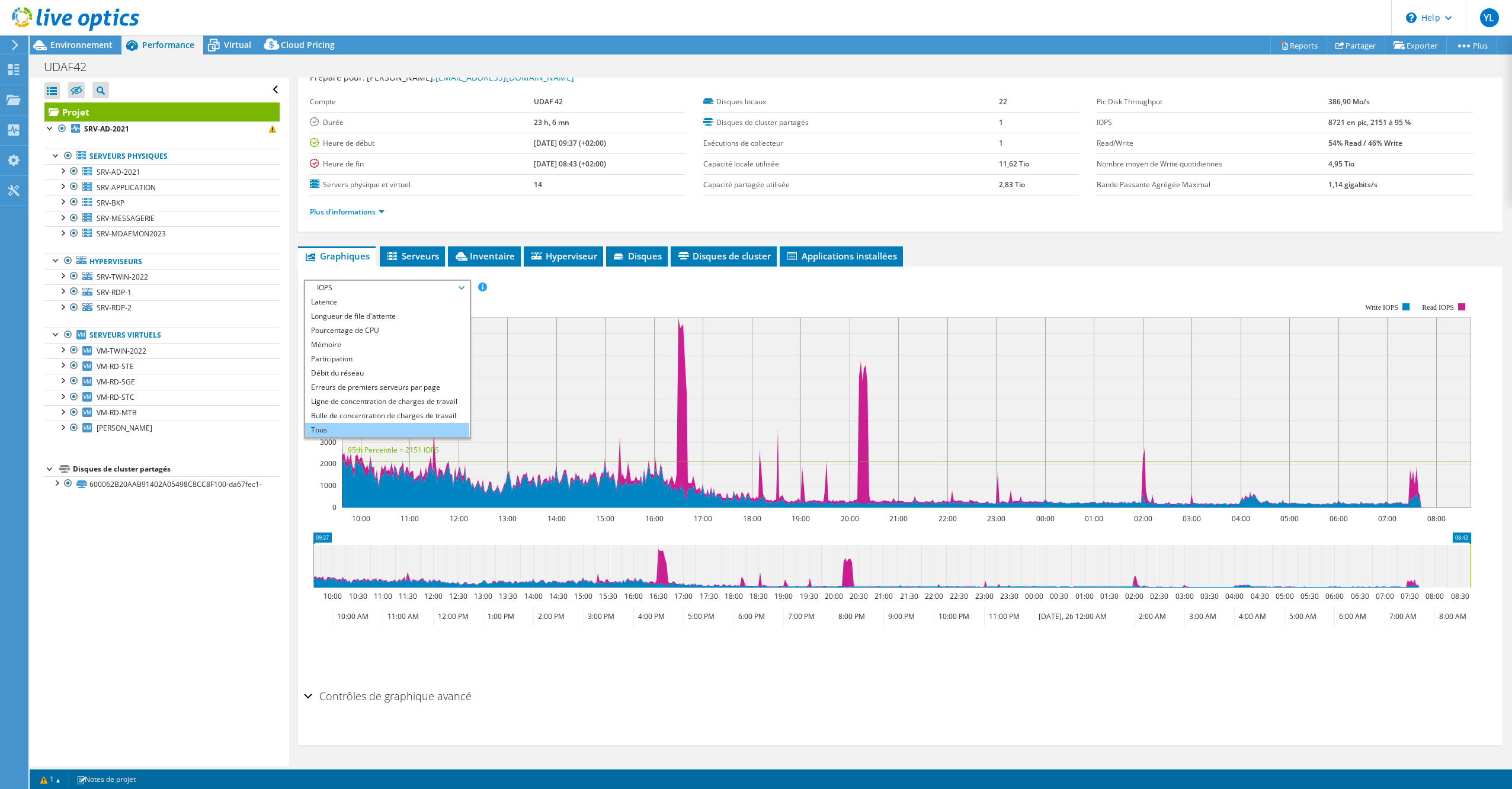
click at [337, 432] on li "Tous" at bounding box center [387, 429] width 164 height 15
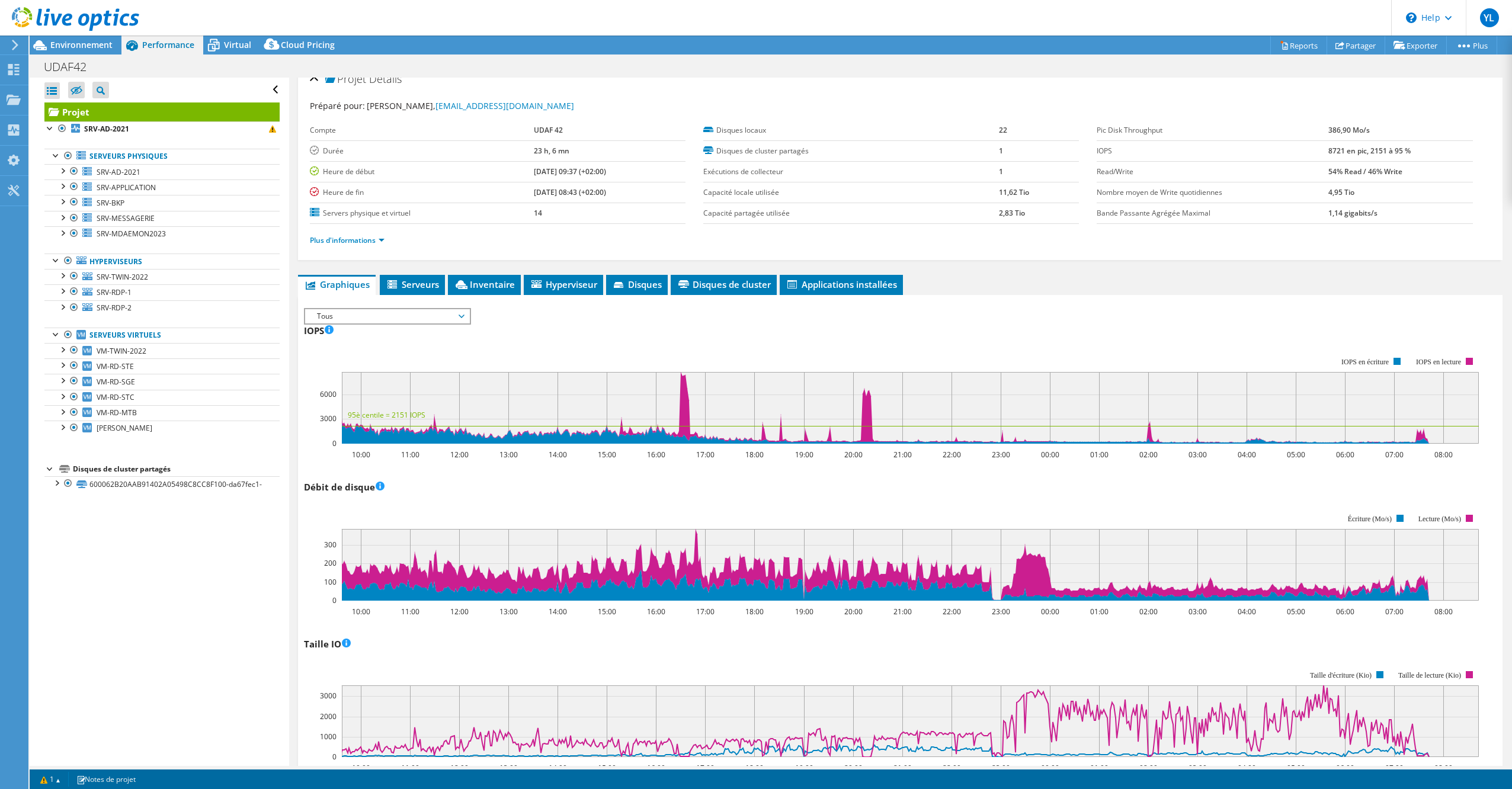
scroll to position [0, 0]
